Goal: Transaction & Acquisition: Purchase product/service

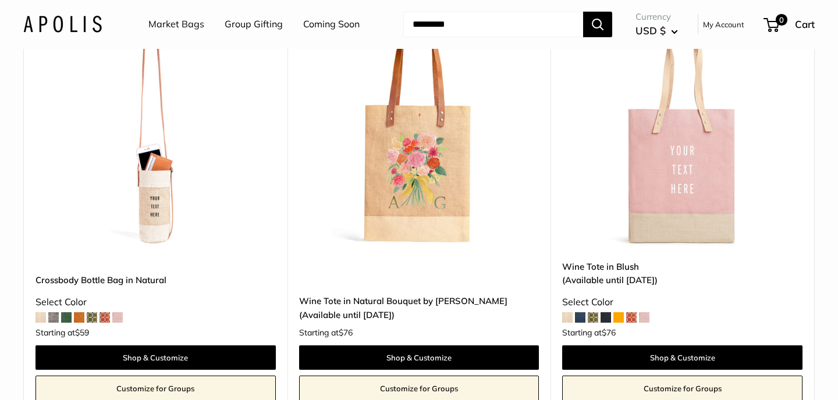
scroll to position [592, 0]
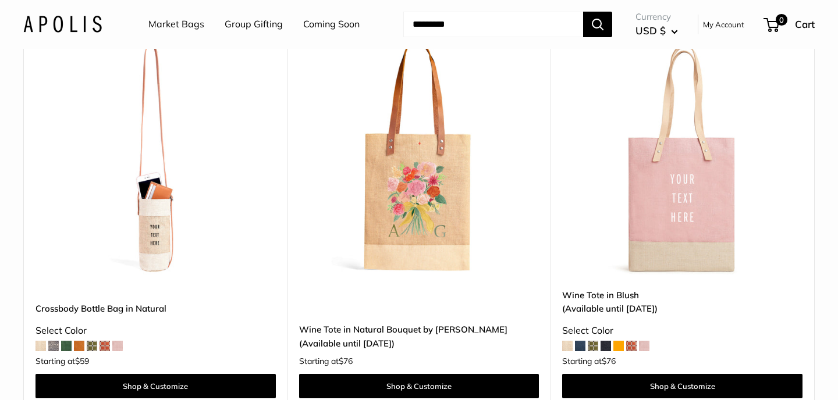
click at [592, 297] on link "Wine Tote in Blush (Available until [DATE])" at bounding box center [682, 302] width 240 height 27
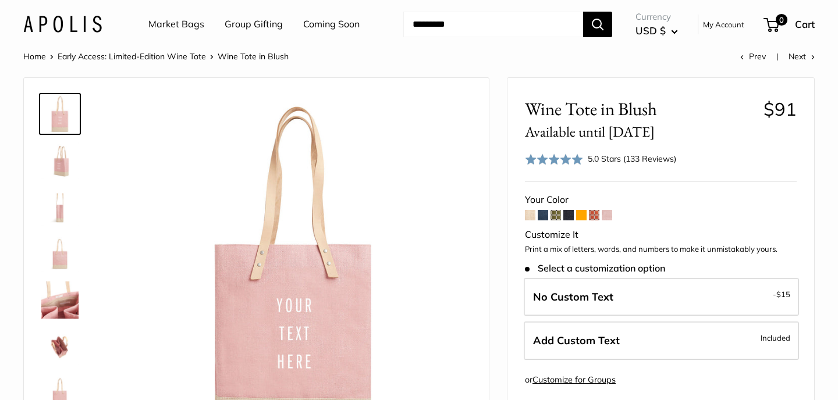
click at [63, 165] on img at bounding box center [59, 160] width 37 height 37
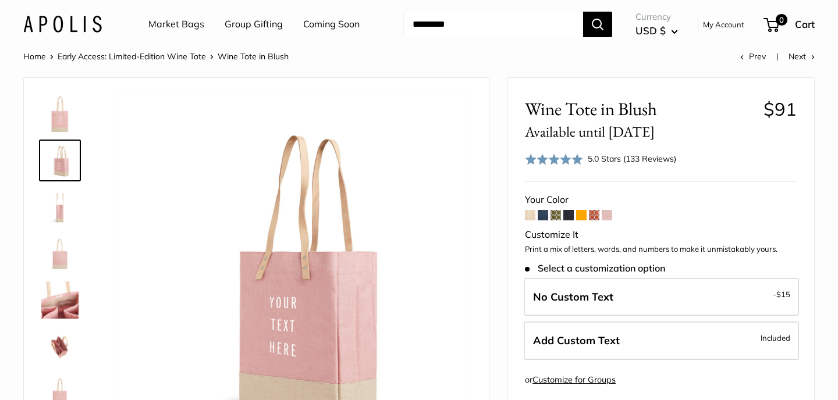
click at [62, 210] on img at bounding box center [59, 207] width 37 height 37
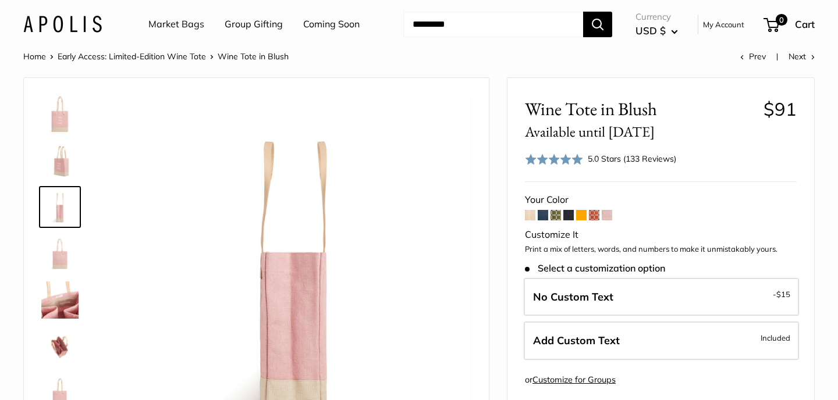
click at [60, 253] on img at bounding box center [59, 253] width 37 height 37
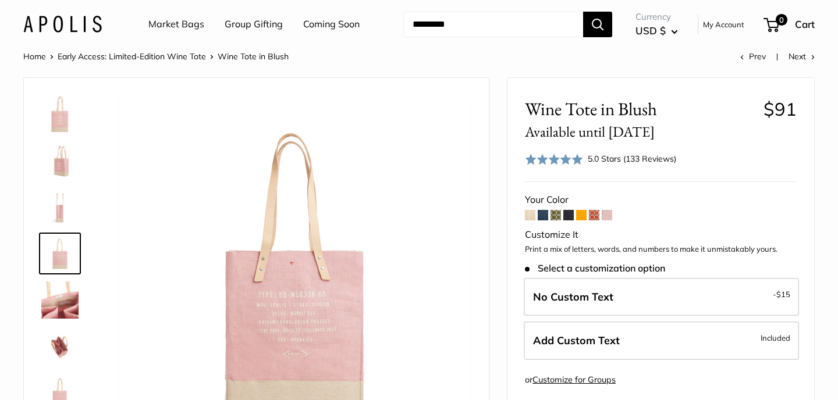
click at [64, 302] on img at bounding box center [59, 300] width 37 height 37
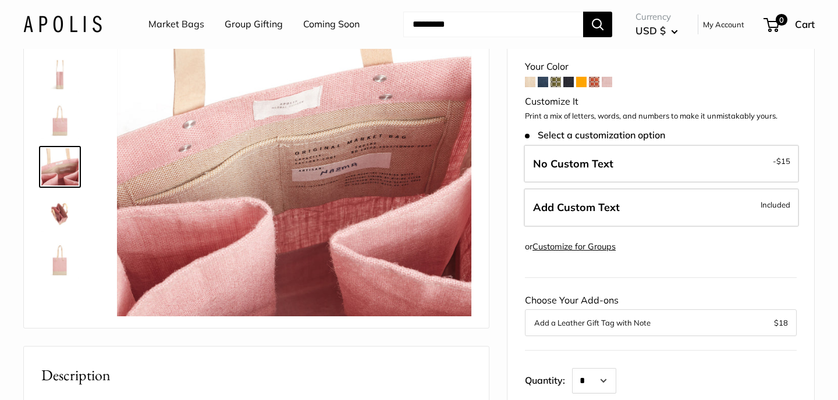
scroll to position [138, 0]
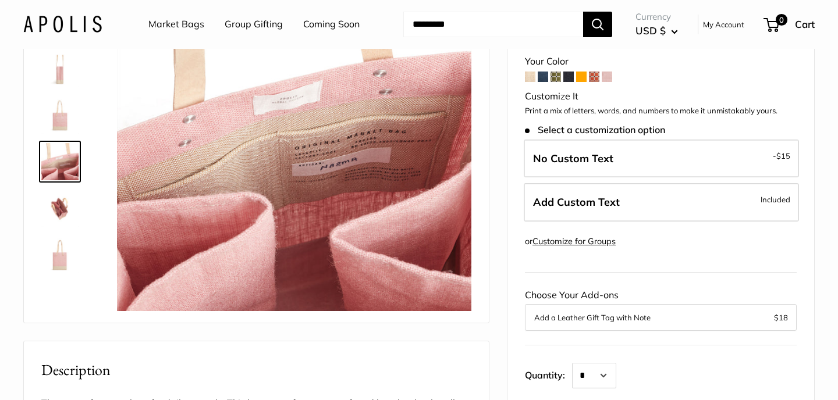
click at [59, 208] on img at bounding box center [59, 208] width 37 height 37
